Goal: Task Accomplishment & Management: Use online tool/utility

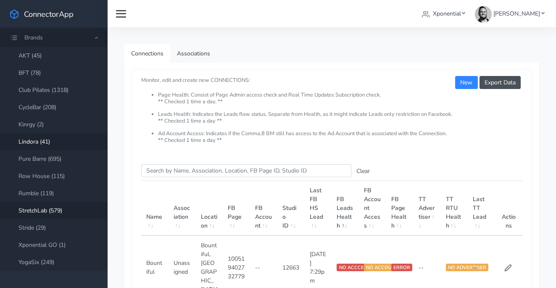
click at [38, 140] on link "Lindora (41)" at bounding box center [54, 141] width 108 height 17
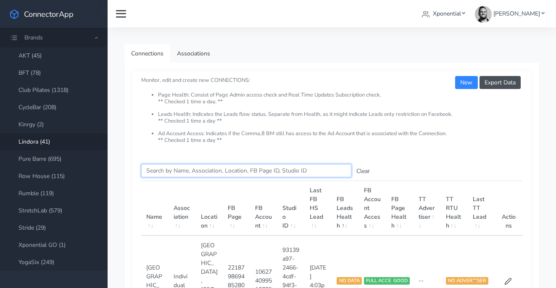
click at [164, 170] on input "Search this table" at bounding box center [246, 170] width 210 height 13
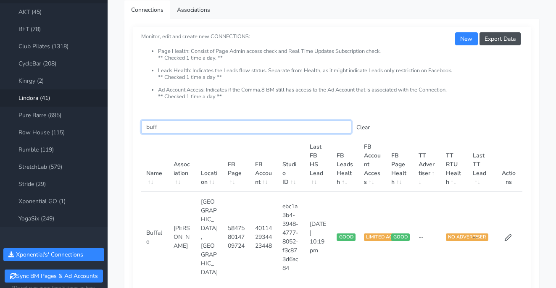
scroll to position [67, 0]
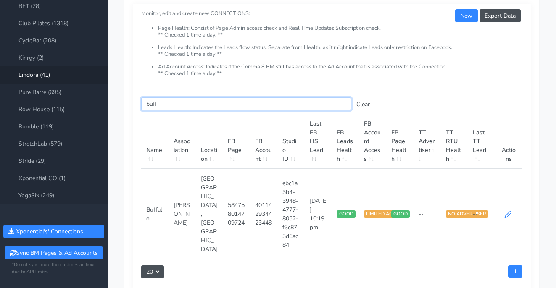
type input "buff"
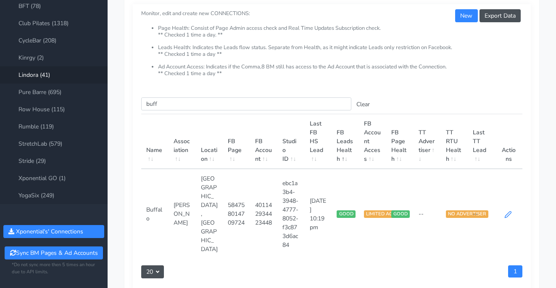
click at [506, 211] on icon at bounding box center [508, 215] width 8 height 8
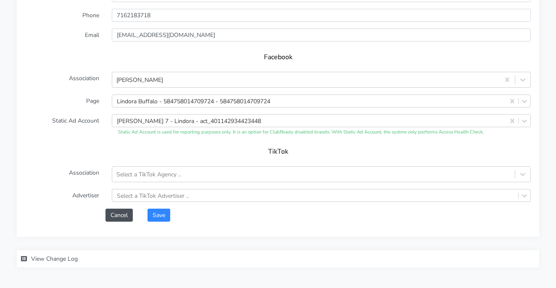
scroll to position [764, 0]
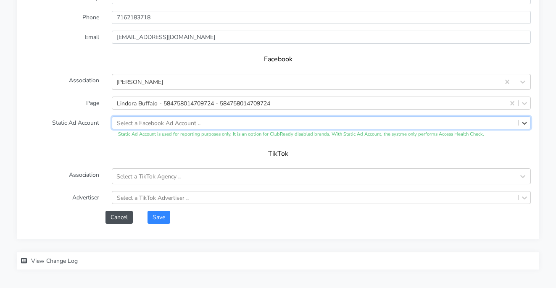
drag, startPoint x: 511, startPoint y: 118, endPoint x: 454, endPoint y: 116, distance: 56.8
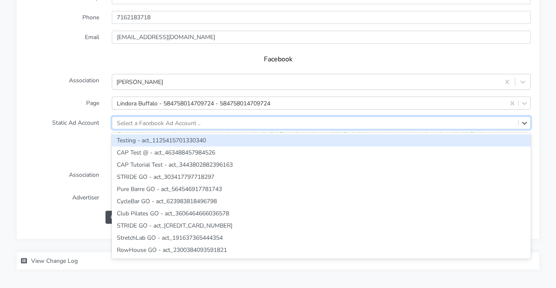
click at [427, 117] on div "Select a Facebook Ad Account .." at bounding box center [315, 123] width 406 height 12
paste input "700749544020307"
type input "700749544020307"
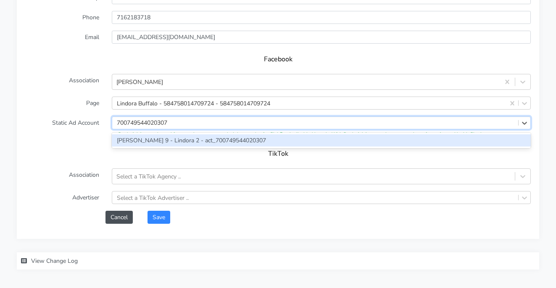
click at [245, 134] on div "[PERSON_NAME] 9 - Lindora 2 - act_700749544020307" at bounding box center [321, 140] width 419 height 12
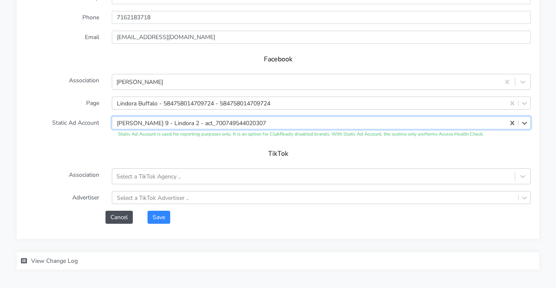
click at [205, 150] on h5 "TikTok" at bounding box center [278, 154] width 489 height 8
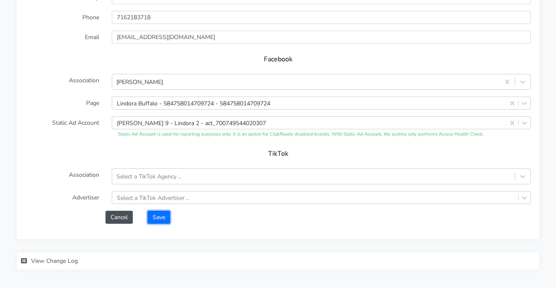
click at [166, 213] on button "Save" at bounding box center [158, 217] width 23 height 13
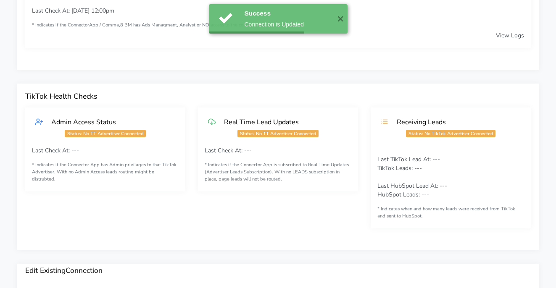
scroll to position [365, 0]
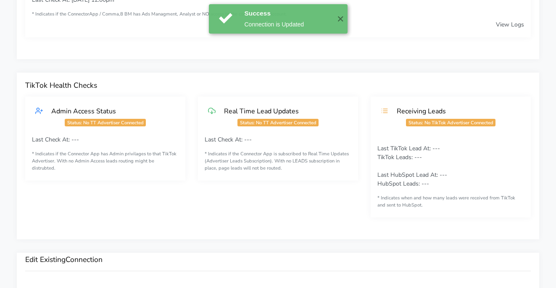
drag, startPoint x: 343, startPoint y: 21, endPoint x: 216, endPoint y: 52, distance: 130.9
click at [343, 21] on button "✕" at bounding box center [341, 18] width 14 height 29
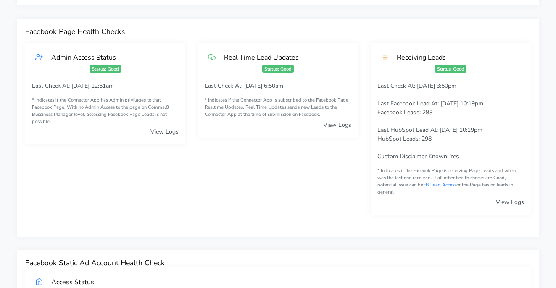
scroll to position [0, 0]
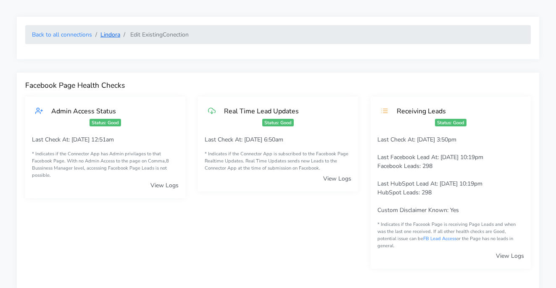
click at [113, 38] on link "Lindora" at bounding box center [110, 35] width 20 height 8
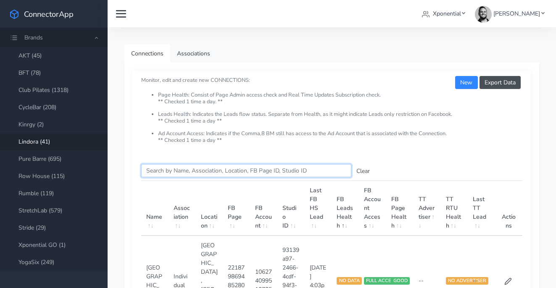
click at [160, 174] on input "Search this table" at bounding box center [246, 170] width 210 height 13
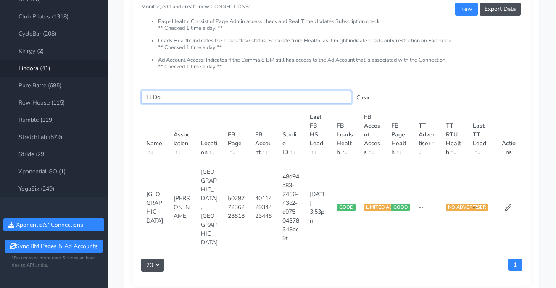
scroll to position [82, 0]
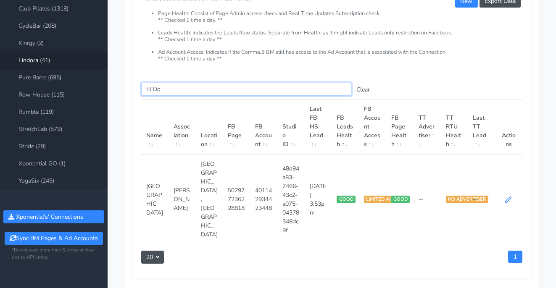
type input "El Do"
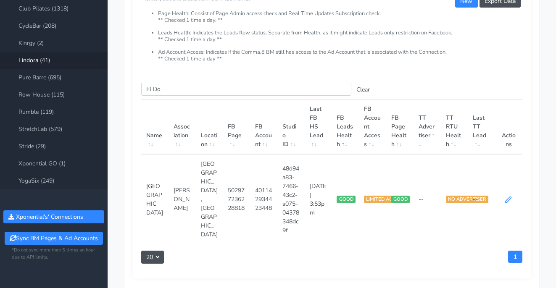
click at [508, 196] on icon at bounding box center [508, 200] width 8 height 8
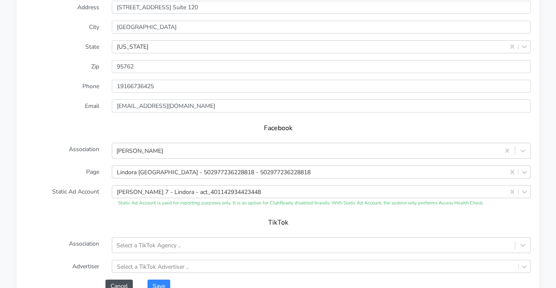
scroll to position [751, 0]
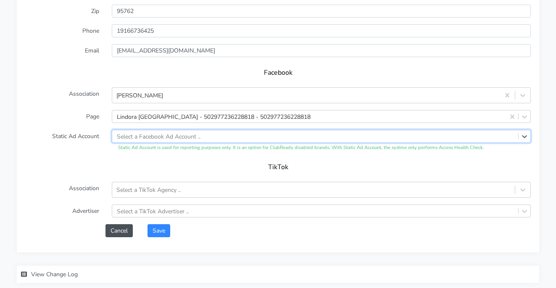
drag, startPoint x: 510, startPoint y: 129, endPoint x: 494, endPoint y: 130, distance: 16.4
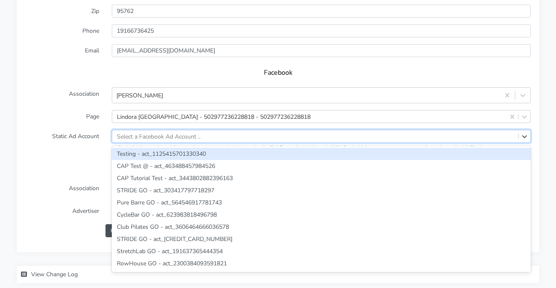
click at [429, 132] on div "Select a Facebook Ad Account .." at bounding box center [315, 136] width 406 height 12
paste input "700749544020307"
type input "700749544020307"
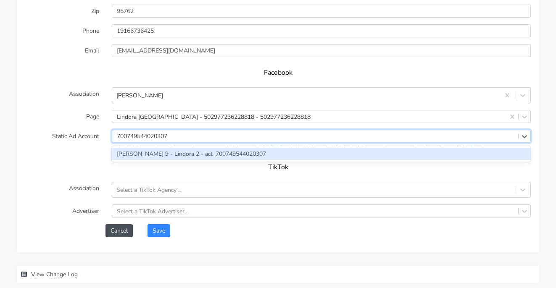
click at [213, 148] on div "[PERSON_NAME] 9 - Lindora 2 - act_700749544020307" at bounding box center [321, 154] width 419 height 12
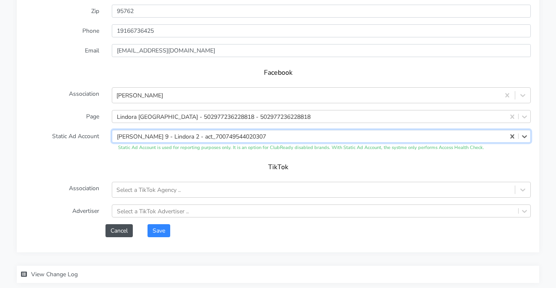
click at [194, 158] on div "TikTok" at bounding box center [277, 170] width 505 height 24
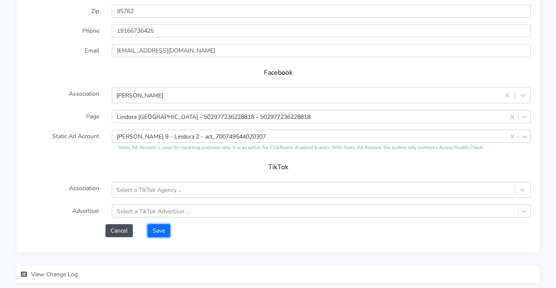
click at [155, 224] on button "Save" at bounding box center [158, 230] width 23 height 13
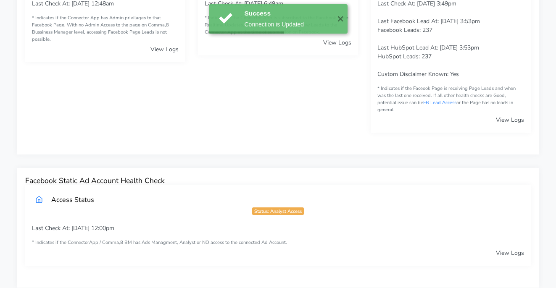
scroll to position [0, 0]
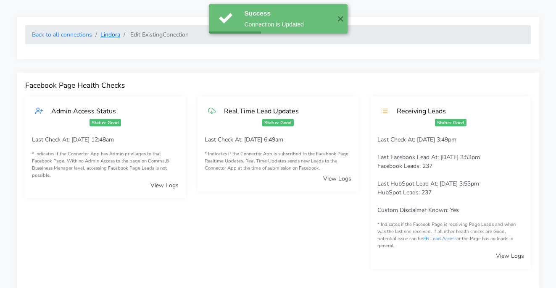
click at [108, 34] on link "Lindora" at bounding box center [110, 35] width 20 height 8
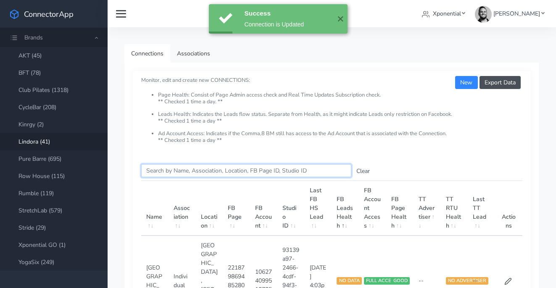
click at [160, 174] on input "Search this table" at bounding box center [246, 170] width 210 height 13
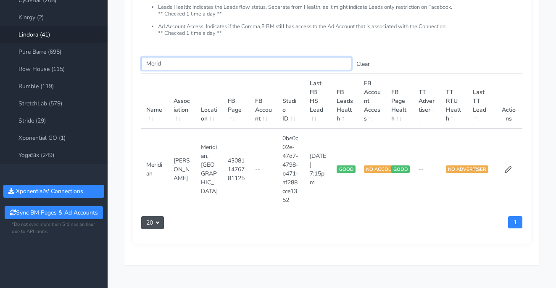
scroll to position [121, 0]
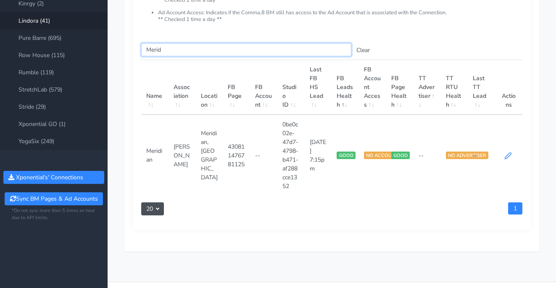
type input "Merid"
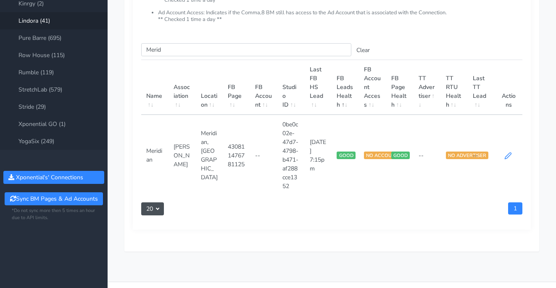
click at [505, 157] on icon at bounding box center [508, 156] width 8 height 8
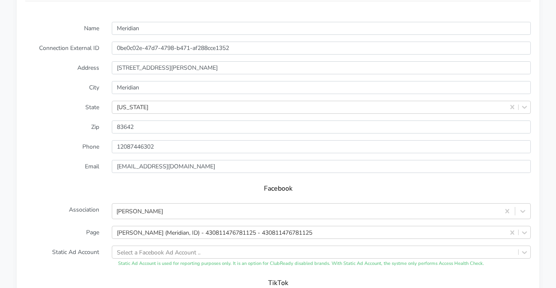
scroll to position [660, 0]
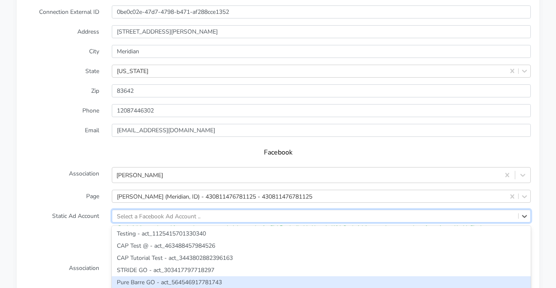
click at [184, 211] on div "option Pure Barre GO - act_564546917781743 focused, 5 of 2459. 2459 results ava…" at bounding box center [321, 216] width 419 height 13
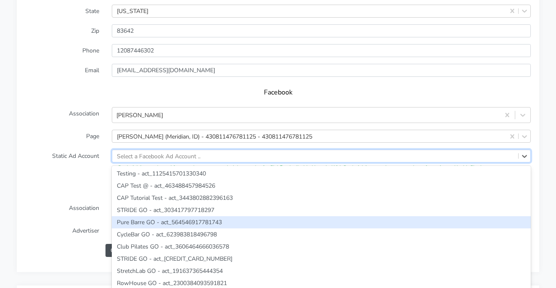
paste input "700749544020307"
type input "700749544020307"
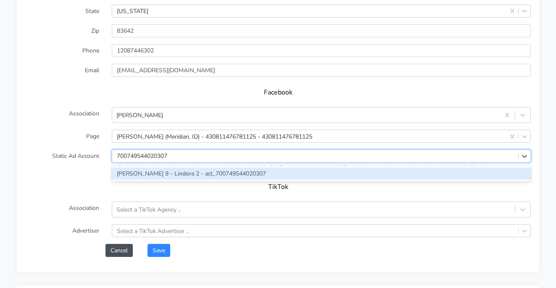
click at [157, 168] on div "[PERSON_NAME] 9 - Lindora 2 - act_700749544020307" at bounding box center [321, 174] width 419 height 12
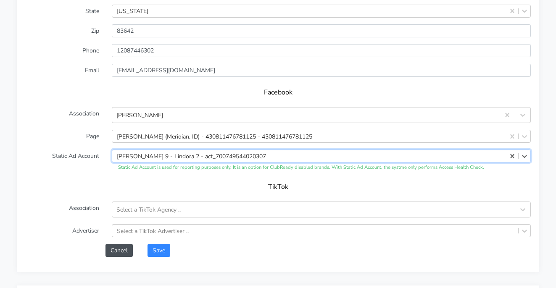
click at [156, 183] on h5 "TikTok" at bounding box center [278, 187] width 489 height 8
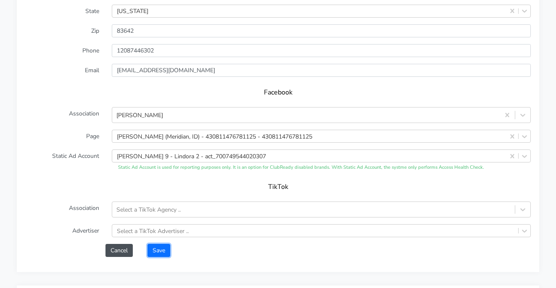
click at [163, 244] on button "Save" at bounding box center [158, 250] width 23 height 13
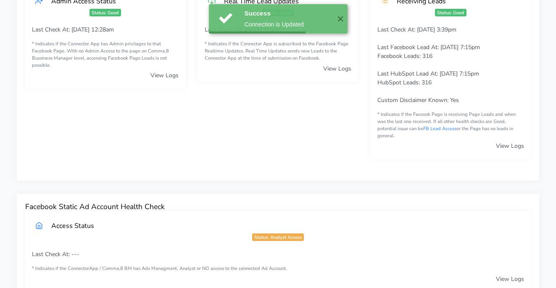
scroll to position [0, 0]
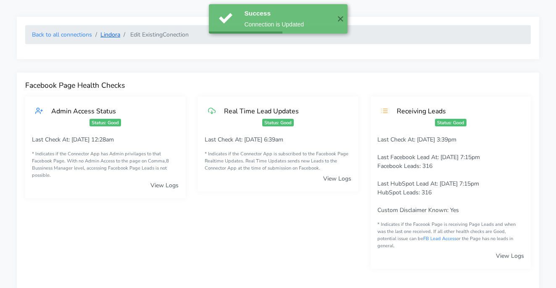
click at [112, 35] on link "Lindora" at bounding box center [110, 35] width 20 height 8
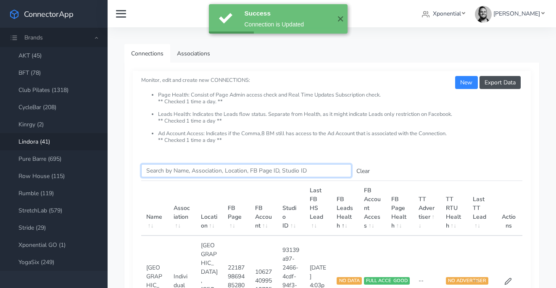
click at [190, 170] on input "Search this table" at bounding box center [246, 170] width 210 height 13
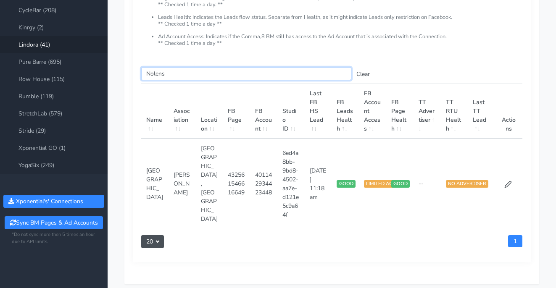
scroll to position [106, 0]
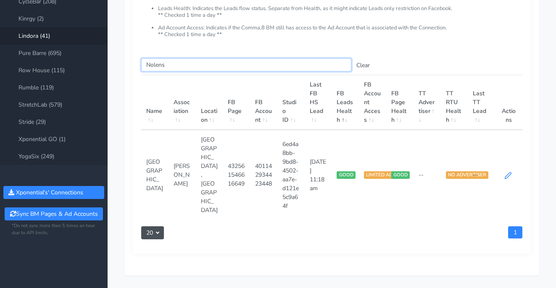
type input "Nolens"
click at [509, 172] on icon at bounding box center [508, 176] width 8 height 8
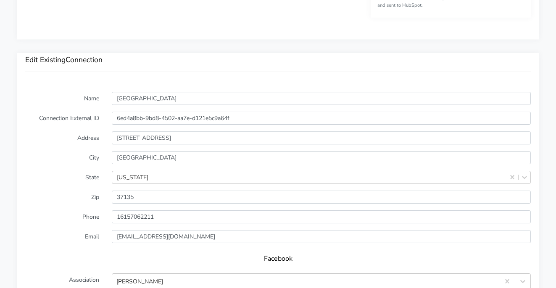
scroll to position [740, 0]
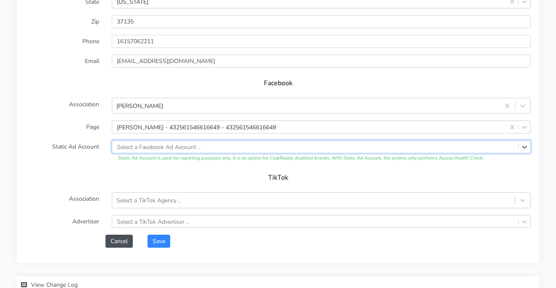
paste input "700749544020307"
type input "700749544020307"
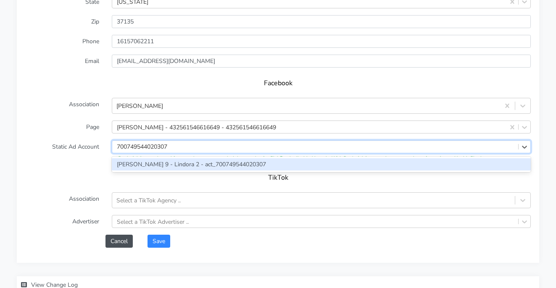
click at [196, 159] on div "[PERSON_NAME] 9 - Lindora 2 - act_700749544020307" at bounding box center [321, 164] width 419 height 12
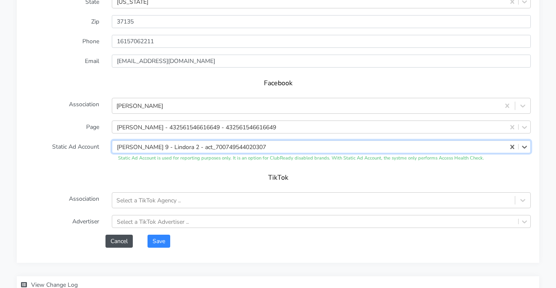
click at [180, 169] on div "TikTok" at bounding box center [277, 181] width 505 height 24
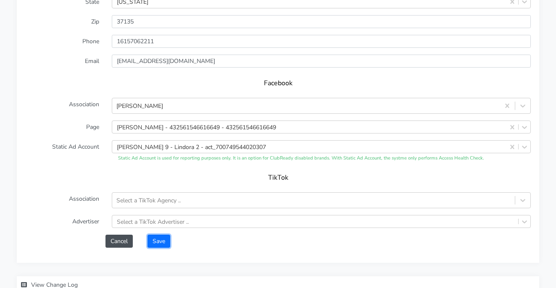
click at [158, 235] on button "Save" at bounding box center [158, 241] width 23 height 13
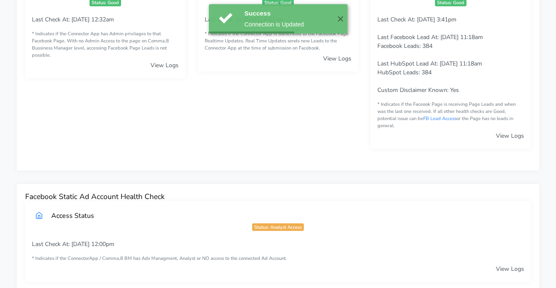
scroll to position [0, 0]
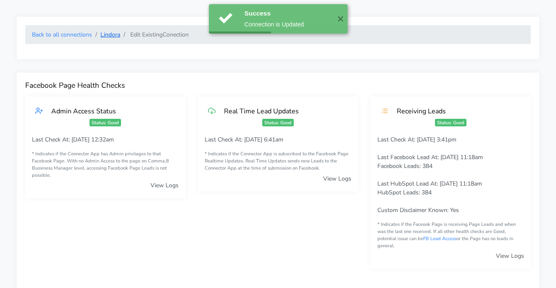
click at [113, 34] on link "Lindora" at bounding box center [110, 35] width 20 height 8
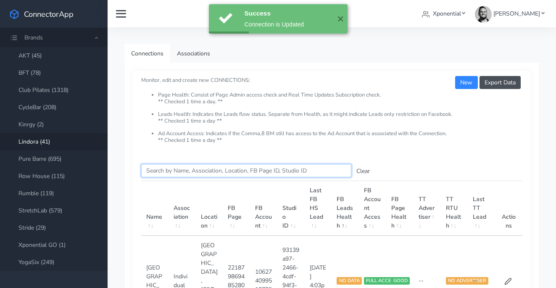
click at [188, 164] on input "Search this table" at bounding box center [246, 170] width 210 height 13
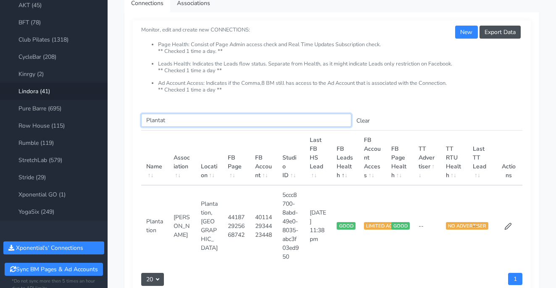
scroll to position [137, 0]
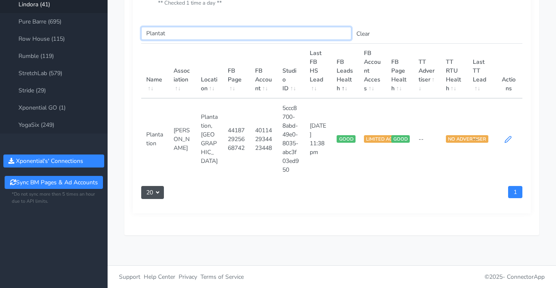
type input "Plantat"
click at [511, 139] on icon at bounding box center [508, 140] width 8 height 8
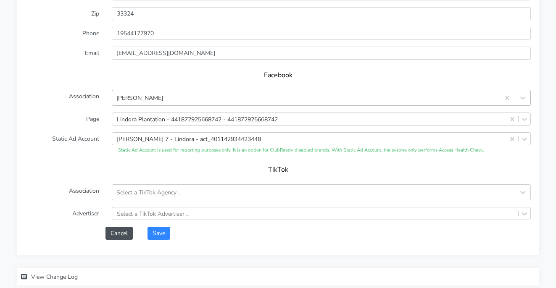
scroll to position [773, 0]
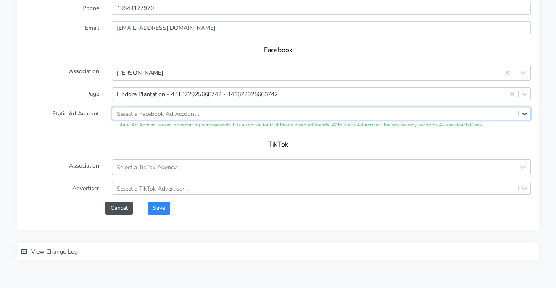
paste input "700749544020307"
type input "700749544020307"
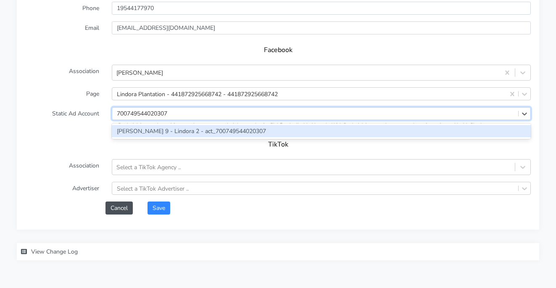
click at [189, 127] on div "[PERSON_NAME] 9 - Lindora 2 - act_700749544020307" at bounding box center [321, 131] width 419 height 12
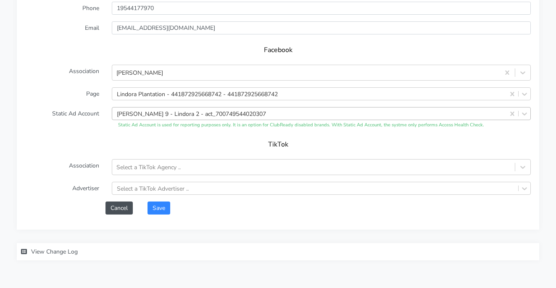
click at [180, 141] on h5 "TikTok" at bounding box center [278, 145] width 489 height 8
click at [161, 205] on button "Save" at bounding box center [158, 208] width 23 height 13
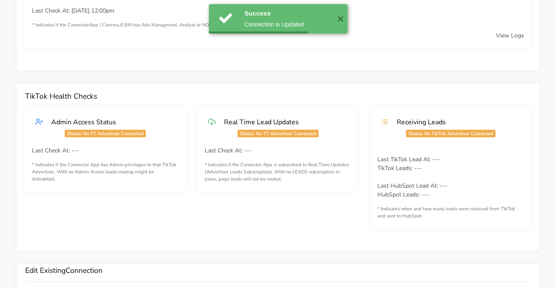
scroll to position [365, 0]
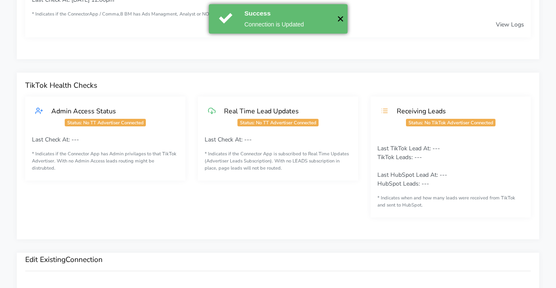
click at [342, 20] on button "✕" at bounding box center [341, 18] width 14 height 29
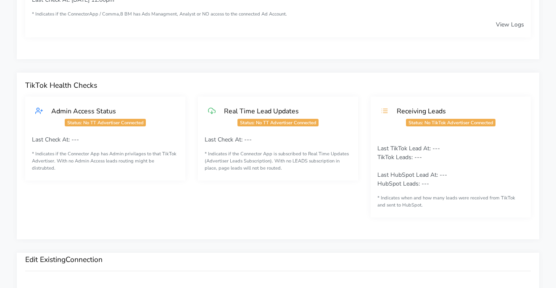
scroll to position [0, 0]
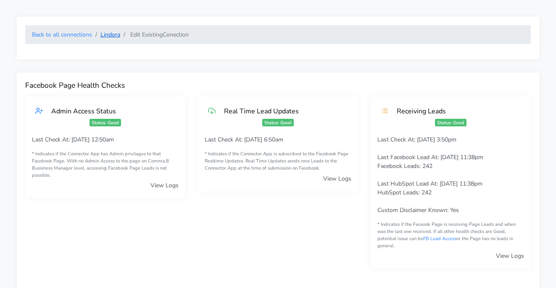
click at [106, 34] on link "Lindora" at bounding box center [110, 35] width 20 height 8
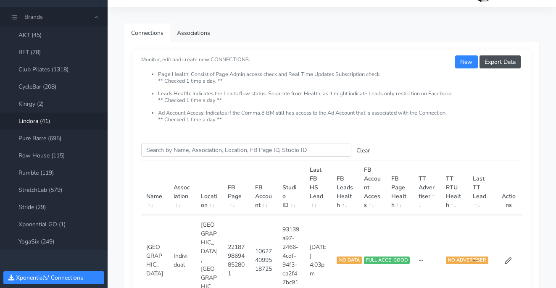
scroll to position [24, 0]
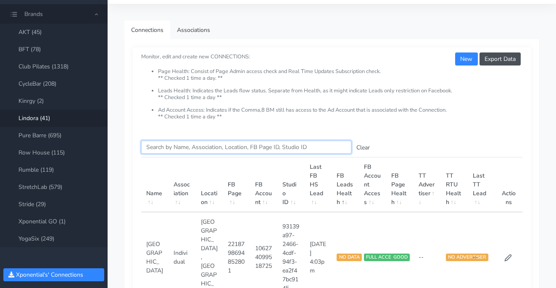
click at [214, 144] on input "Search this table" at bounding box center [246, 147] width 210 height 13
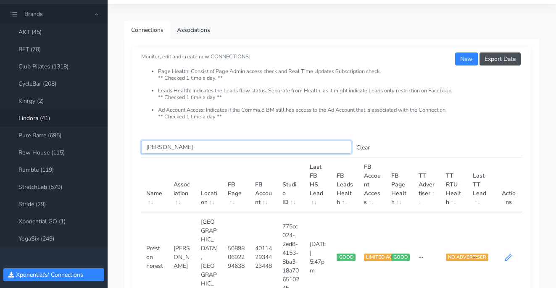
type input "[PERSON_NAME]"
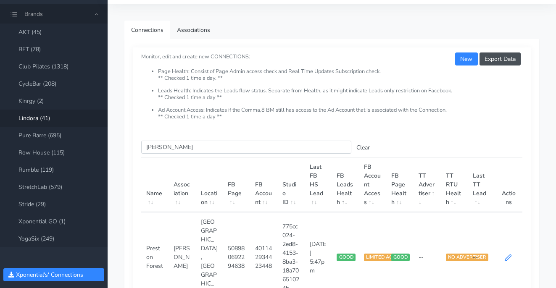
click at [508, 255] on icon at bounding box center [508, 258] width 6 height 6
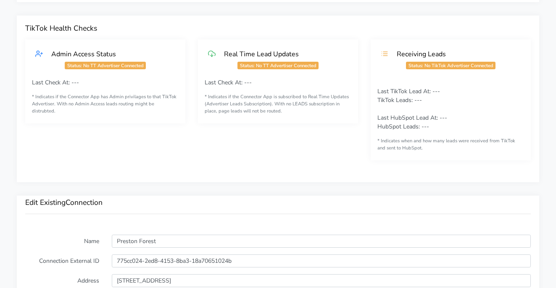
scroll to position [679, 0]
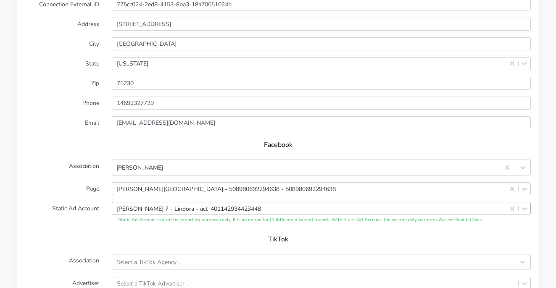
drag, startPoint x: 515, startPoint y: 200, endPoint x: 491, endPoint y: 202, distance: 24.0
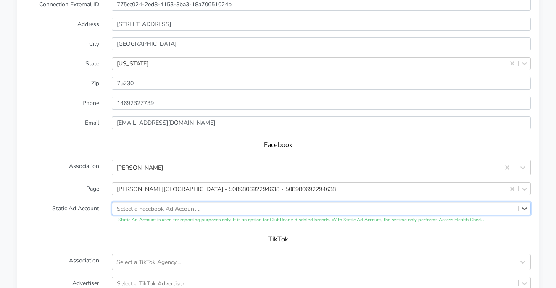
paste input "700749544020307"
type input "700749544020307"
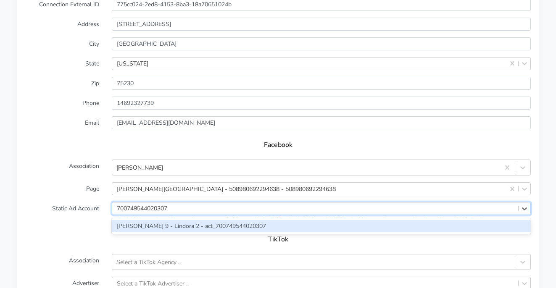
click at [247, 220] on div "[PERSON_NAME] 9 - Lindora 2 - act_700749544020307" at bounding box center [321, 226] width 419 height 12
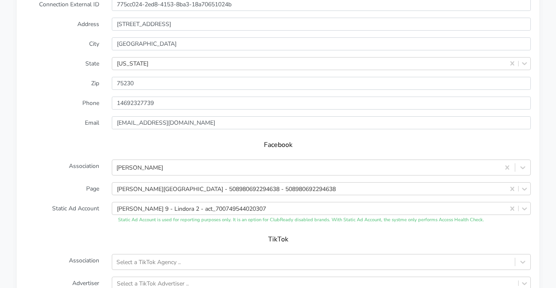
click at [237, 223] on form "Name Preston Forest Connection External ID 775cc024-2ed8-4153-8ba3-18a70651024b…" at bounding box center [277, 143] width 505 height 331
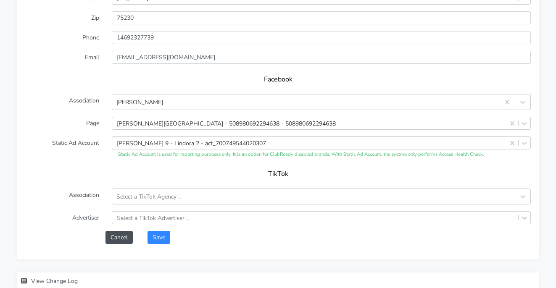
scroll to position [792, 0]
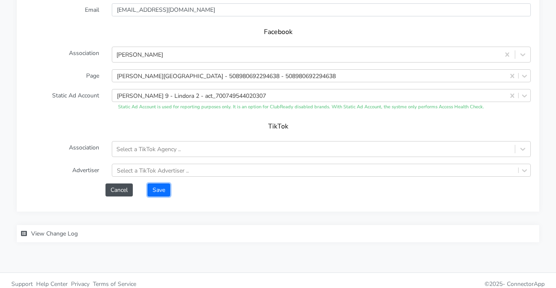
click at [159, 184] on button "Save" at bounding box center [158, 190] width 23 height 13
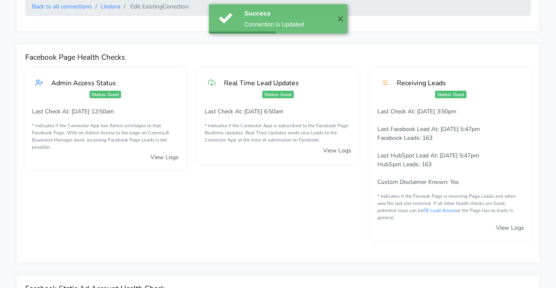
scroll to position [0, 0]
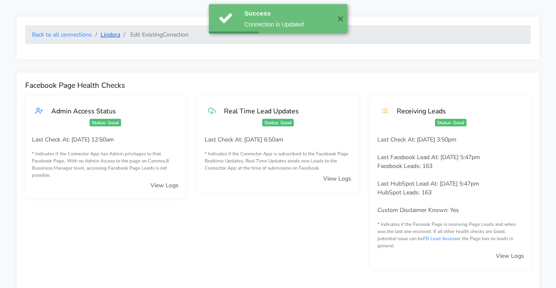
click at [109, 36] on link "Lindora" at bounding box center [110, 35] width 20 height 8
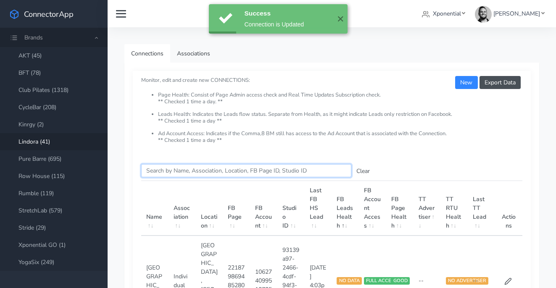
click at [185, 174] on input "Search this table" at bounding box center [246, 170] width 210 height 13
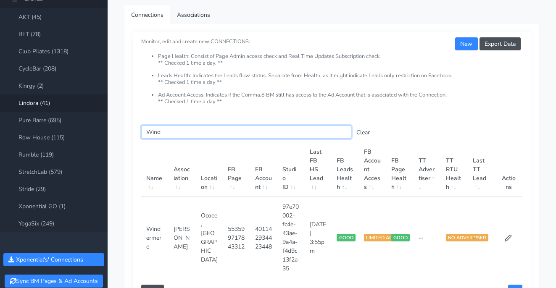
scroll to position [78, 0]
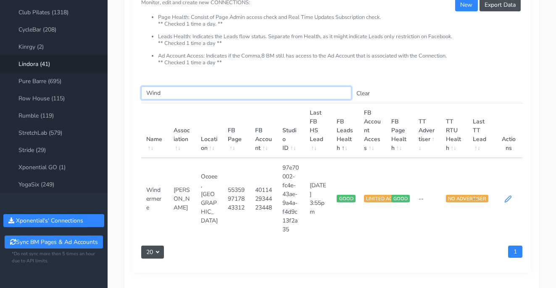
type input "Wind"
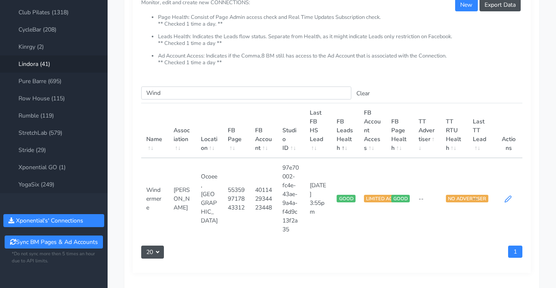
click at [505, 201] on icon at bounding box center [508, 199] width 8 height 8
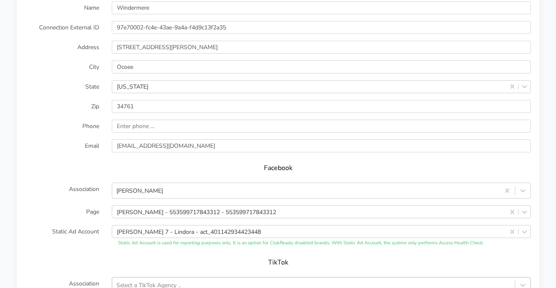
scroll to position [698, 0]
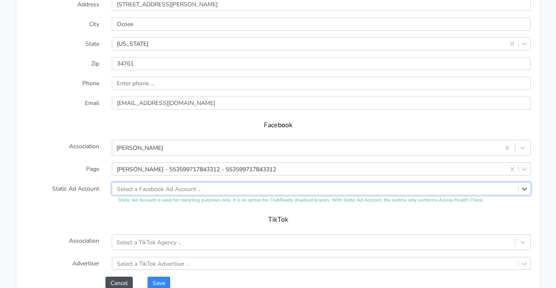
paste input "700749544020307"
type input "700749544020307"
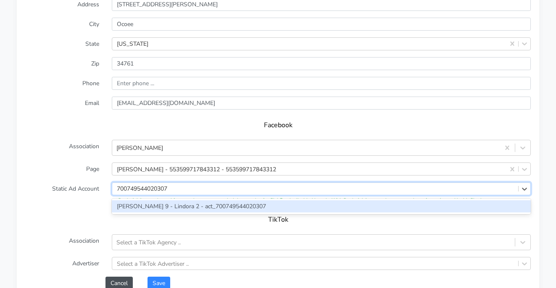
click at [177, 201] on div "[PERSON_NAME] 9 - Lindora 2 - act_700749544020307" at bounding box center [321, 206] width 419 height 12
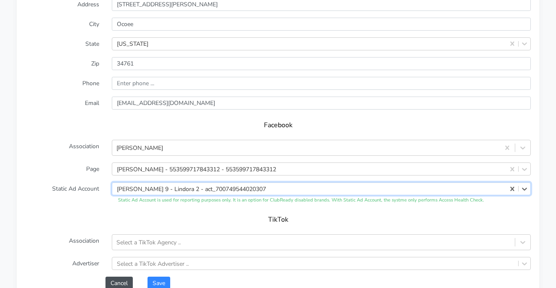
click at [171, 202] on form "Name Windermere Connection External ID 97e70002-fc4e-43ae-9a4a-f4d9c13f2a35 Add…" at bounding box center [277, 123] width 505 height 331
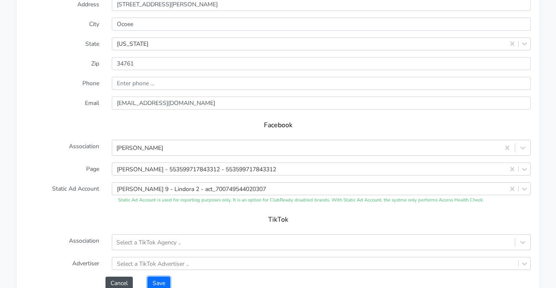
click at [162, 277] on button "Save" at bounding box center [158, 283] width 23 height 13
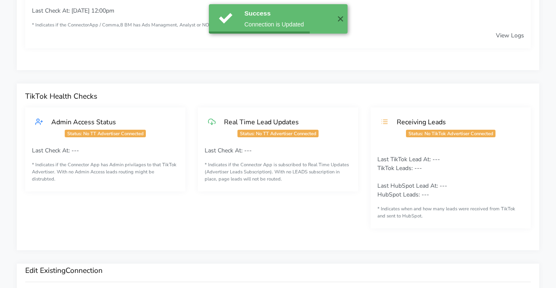
scroll to position [365, 0]
